Goal: Obtain resource: Obtain resource

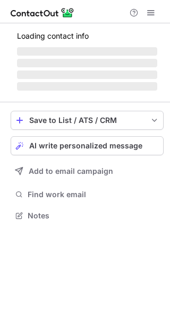
scroll to position [222, 170]
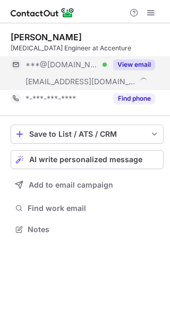
click at [143, 64] on button "View email" at bounding box center [134, 64] width 42 height 11
